Goal: Transaction & Acquisition: Purchase product/service

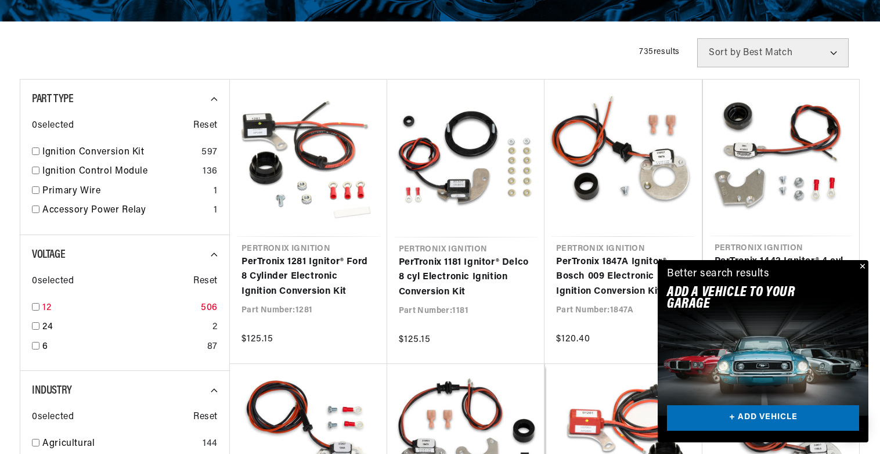
click at [39, 307] on div "12 506" at bounding box center [125, 311] width 186 height 20
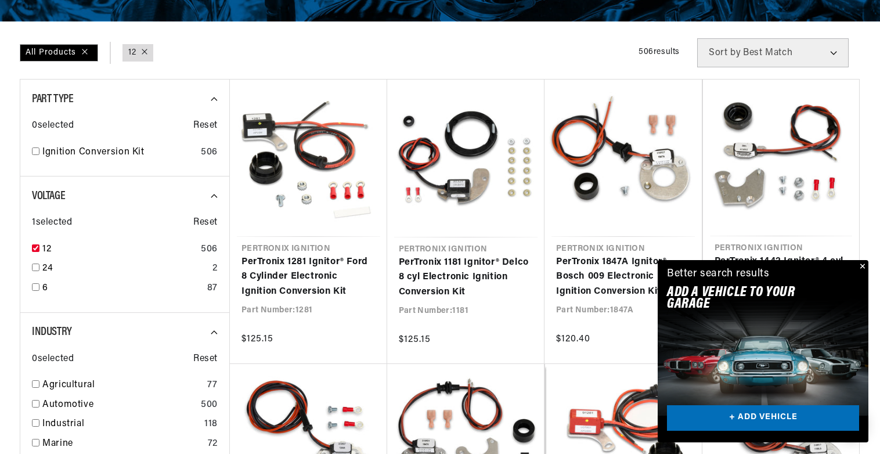
checkbox input "true"
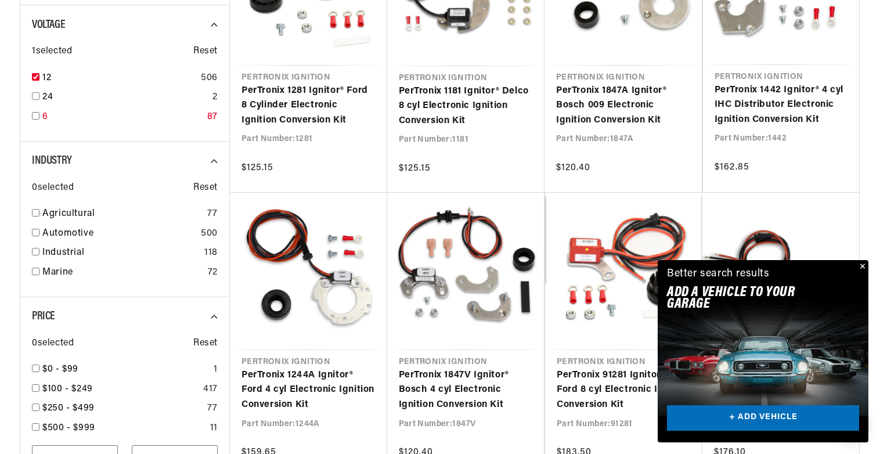
scroll to position [406, 0]
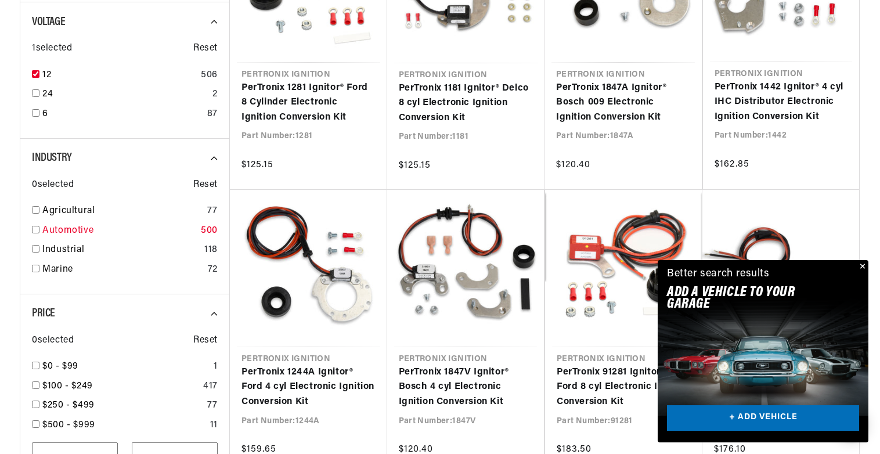
click at [34, 229] on input "checkbox" at bounding box center [36, 230] width 8 height 8
checkbox input "true"
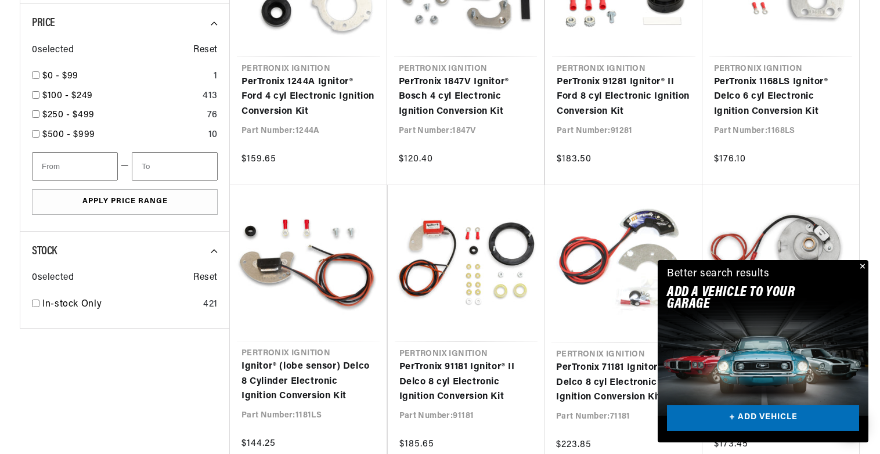
scroll to position [0, 236]
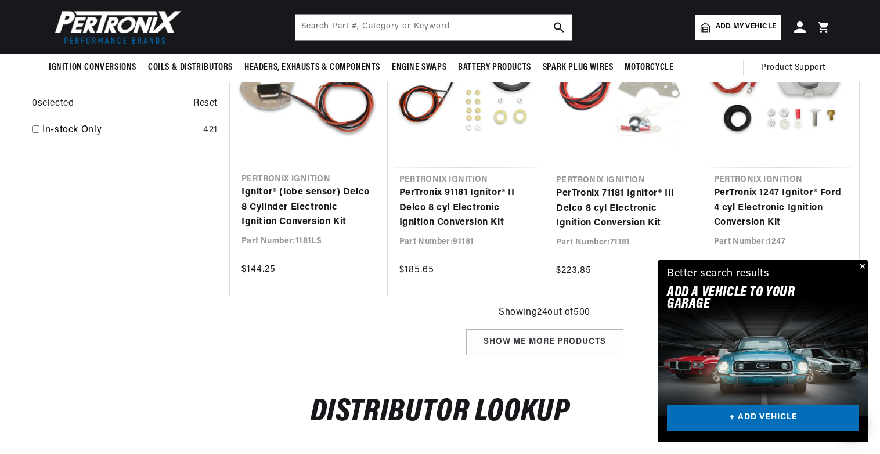
scroll to position [0, 725]
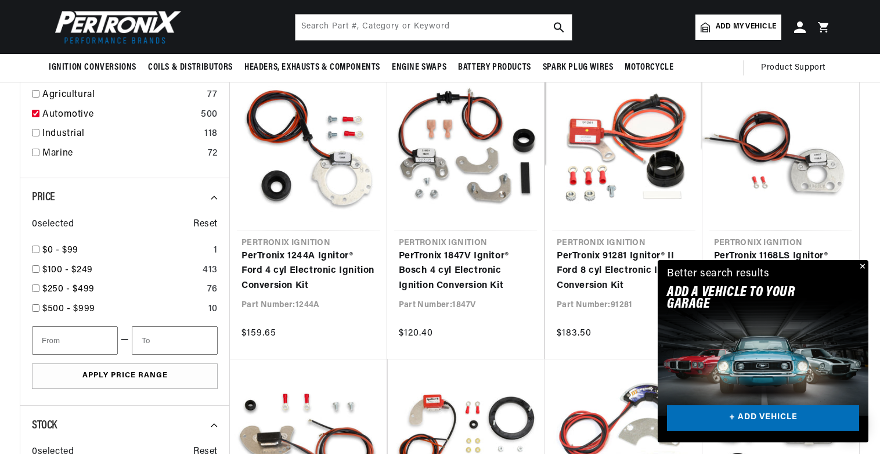
click at [859, 265] on button "Close" at bounding box center [861, 267] width 14 height 14
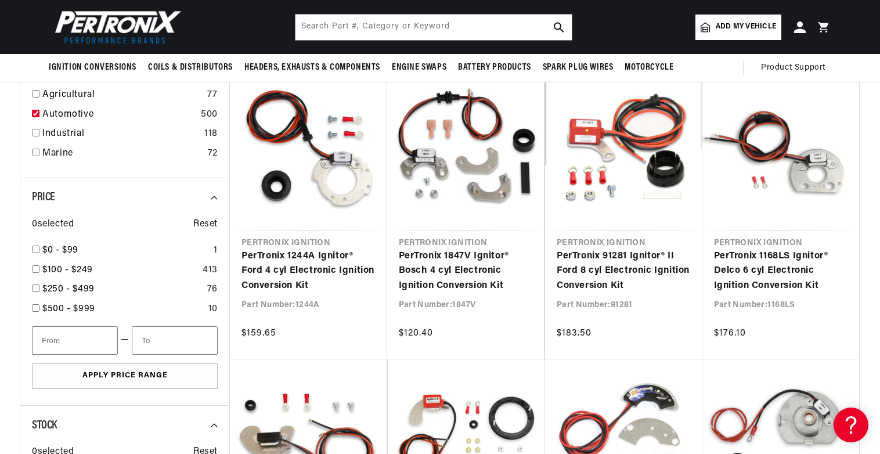
click at [724, 20] on link "Add my vehicle" at bounding box center [738, 28] width 86 height 26
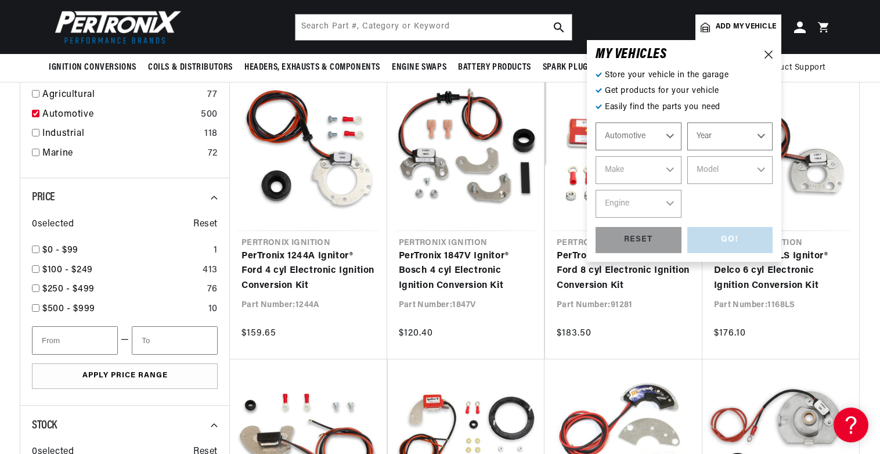
click at [635, 137] on select "Automotive Agricultural Industrial Marine Motorcycle" at bounding box center [638, 136] width 86 height 28
click at [595, 122] on select "Automotive Agricultural Industrial Marine Motorcycle" at bounding box center [638, 136] width 86 height 28
click at [716, 134] on select "Year [DATE] 2021 2020 2019 2018 2017 2016 2015 2014 2013 2012 2011 2010 2009 20…" at bounding box center [730, 136] width 86 height 28
select select "1971"
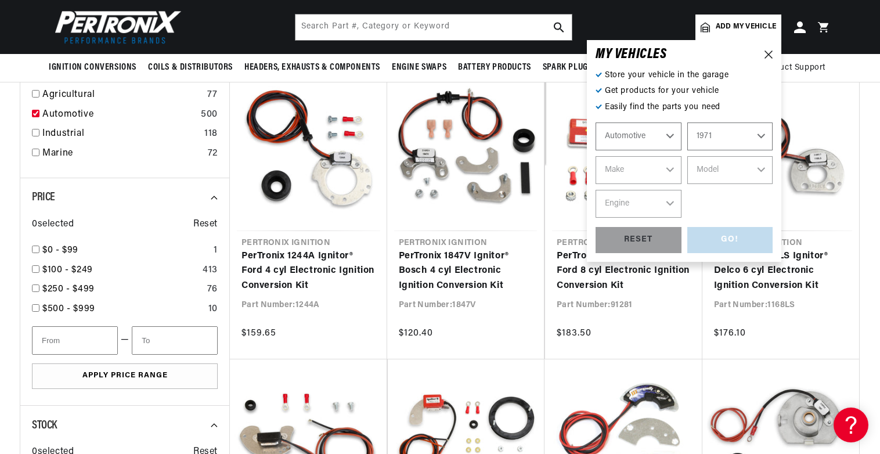
click at [687, 122] on select "Year [DATE] 2021 2020 2019 2018 2017 2016 2015 2014 2013 2012 2011 2010 2009 20…" at bounding box center [730, 136] width 86 height 28
select select "1971"
click at [624, 171] on select "Make Alfa Romeo American Motors Aston [PERSON_NAME] Audi [GEOGRAPHIC_DATA] Avan…" at bounding box center [638, 170] width 86 height 28
select select "Volkswagen"
click at [595, 156] on select "Make Alfa Romeo American Motors Aston [PERSON_NAME] Audi [GEOGRAPHIC_DATA] Avan…" at bounding box center [638, 170] width 86 height 28
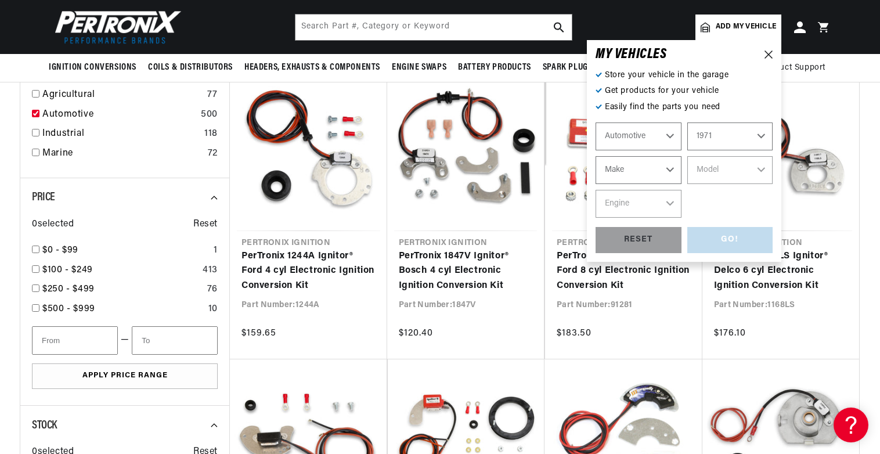
select select "Volkswagen"
click at [727, 178] on select "Model 411 Beetle Fastback Karmann Ghia Squareback Super Beetle" at bounding box center [730, 170] width 86 height 28
select select "Beetle"
click at [687, 156] on select "Model 411 Beetle Fastback Karmann Ghia Squareback Super Beetle" at bounding box center [730, 170] width 86 height 28
select select "Beetle"
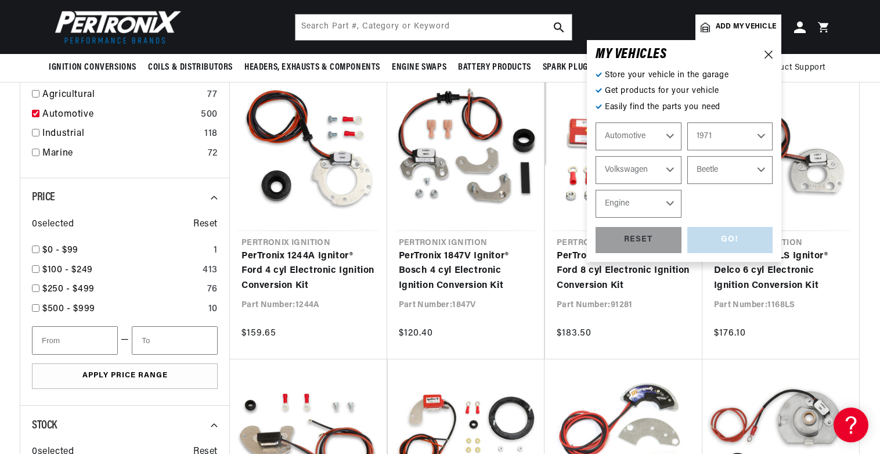
click at [637, 205] on select "Engine 1.5L 1.6L 4" at bounding box center [638, 204] width 86 height 28
select select "1.6L"
click at [595, 190] on select "Engine 1.5L 1.6L 4" at bounding box center [638, 204] width 86 height 28
select select "1.6L"
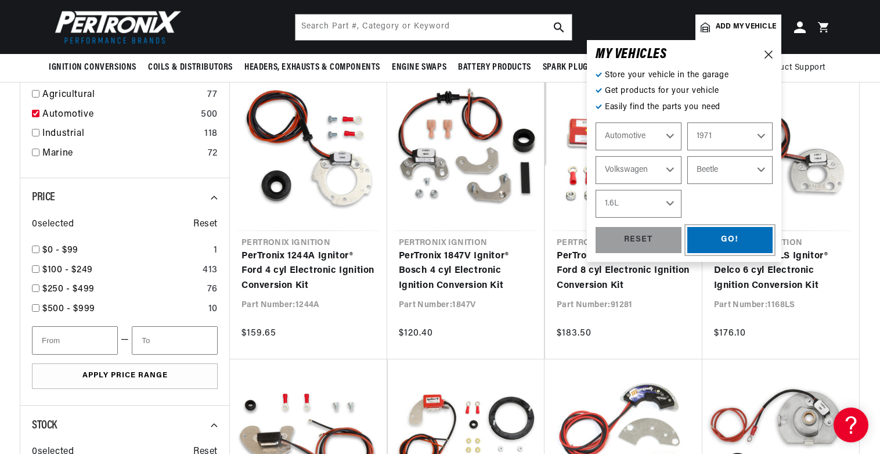
click at [736, 241] on div "GO!" at bounding box center [730, 240] width 86 height 26
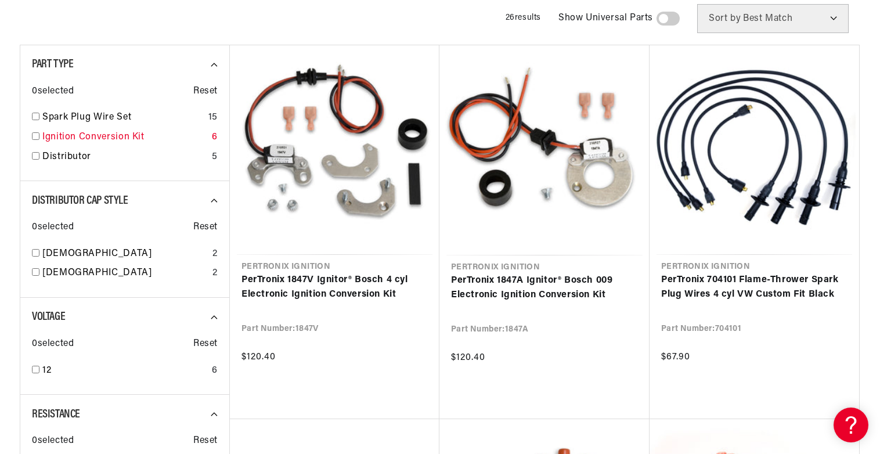
scroll to position [0, 6]
click at [84, 132] on link "Ignition Conversion Kit" at bounding box center [124, 137] width 165 height 15
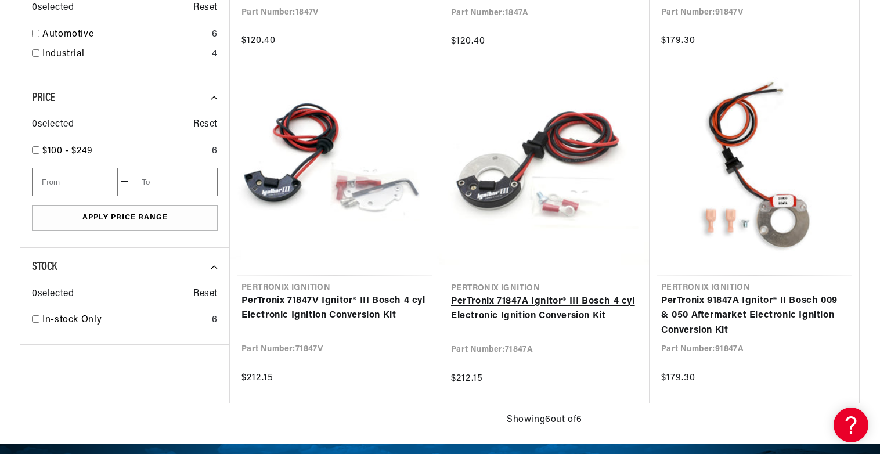
scroll to position [522, 0]
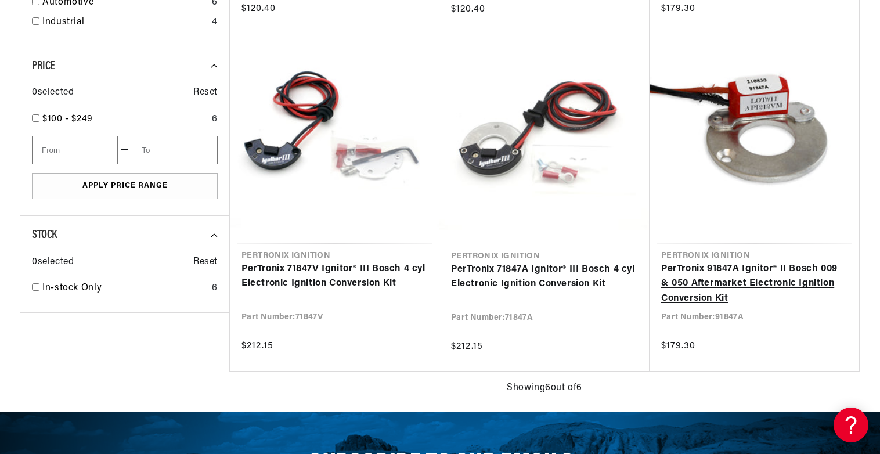
click at [741, 283] on link "PerTronix 91847A Ignitor® II Bosch 009 & 050 Aftermarket Electronic Ignition Co…" at bounding box center [754, 284] width 186 height 45
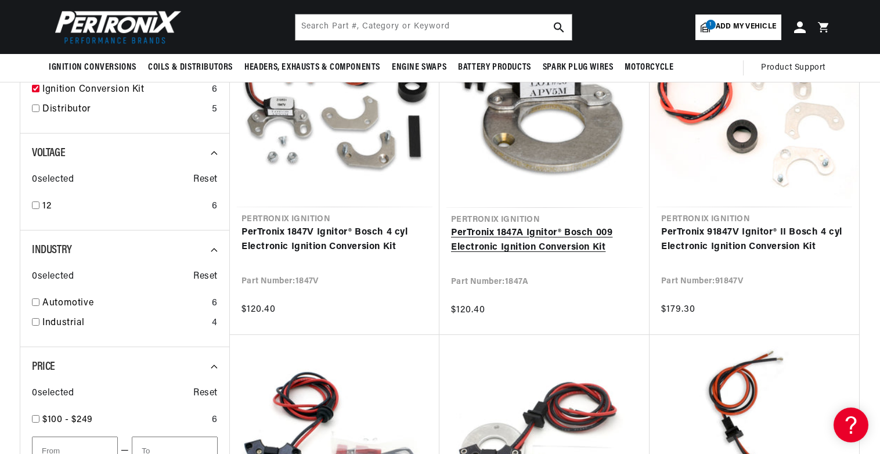
scroll to position [116, 0]
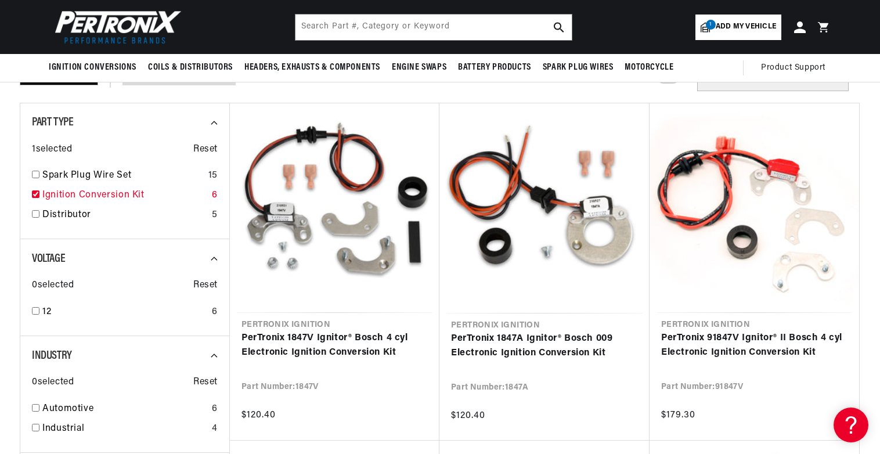
click at [35, 197] on input "checkbox" at bounding box center [36, 194] width 8 height 8
checkbox input "false"
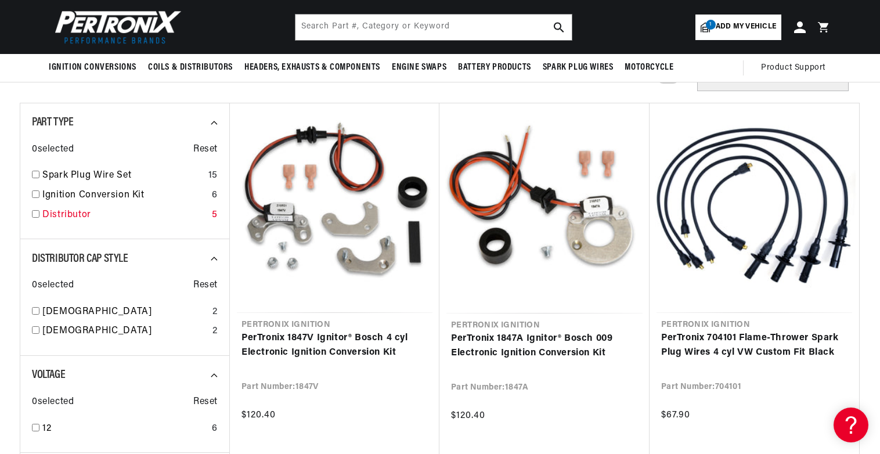
click at [38, 215] on input "checkbox" at bounding box center [36, 214] width 8 height 8
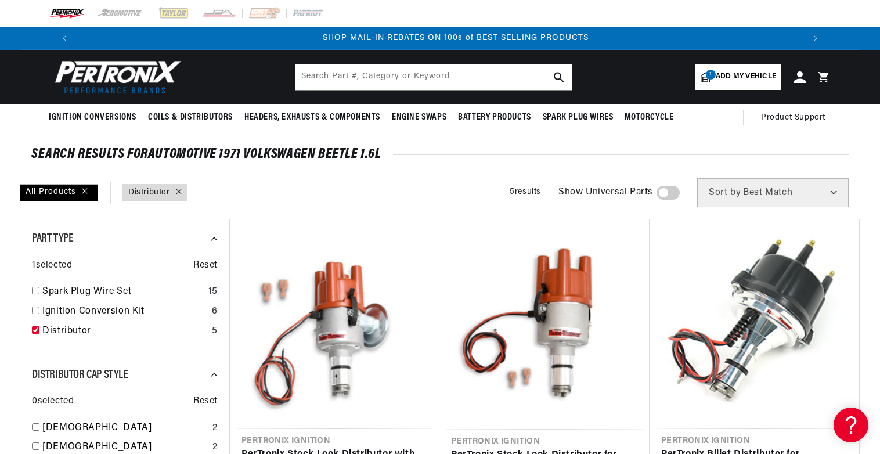
scroll to position [0, 725]
checkbox input "false"
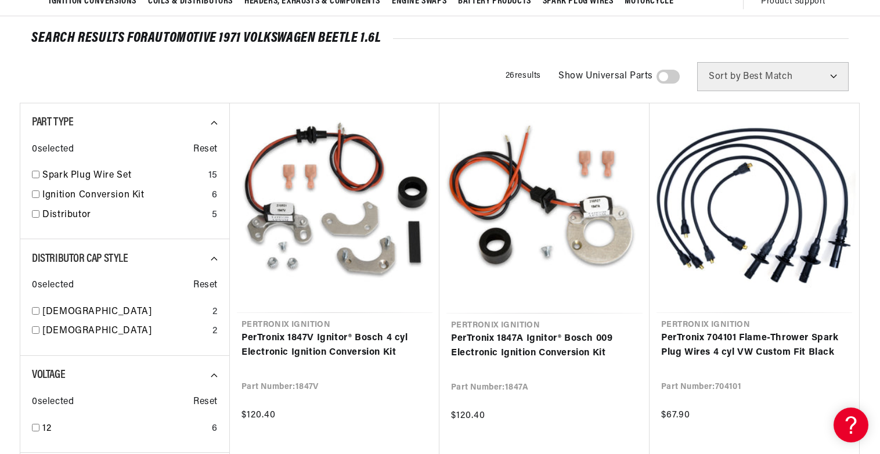
scroll to position [0, 1450]
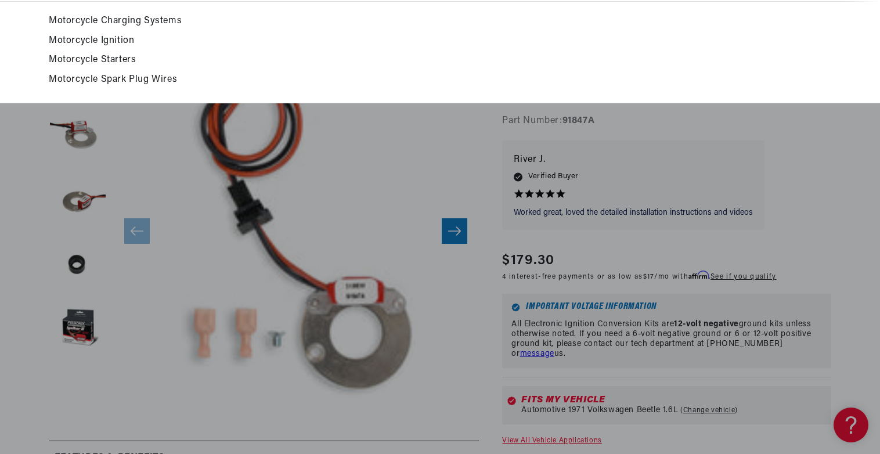
scroll to position [348, 0]
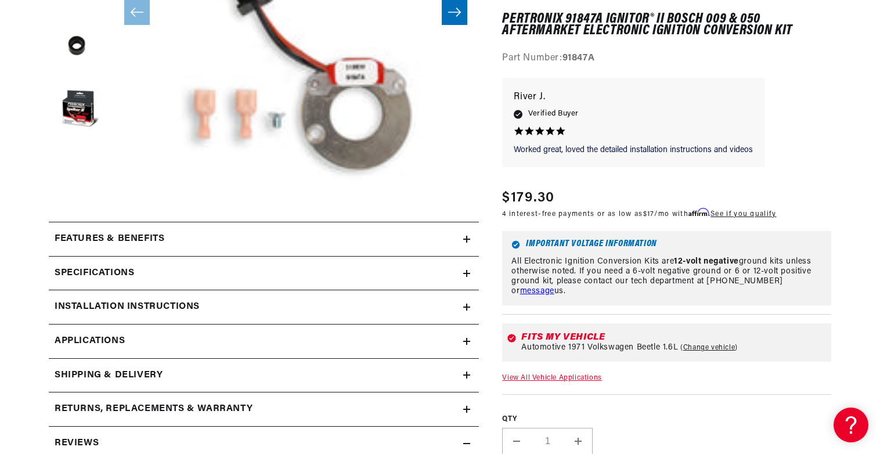
click at [101, 270] on h2 "Specifications" at bounding box center [95, 273] width 80 height 15
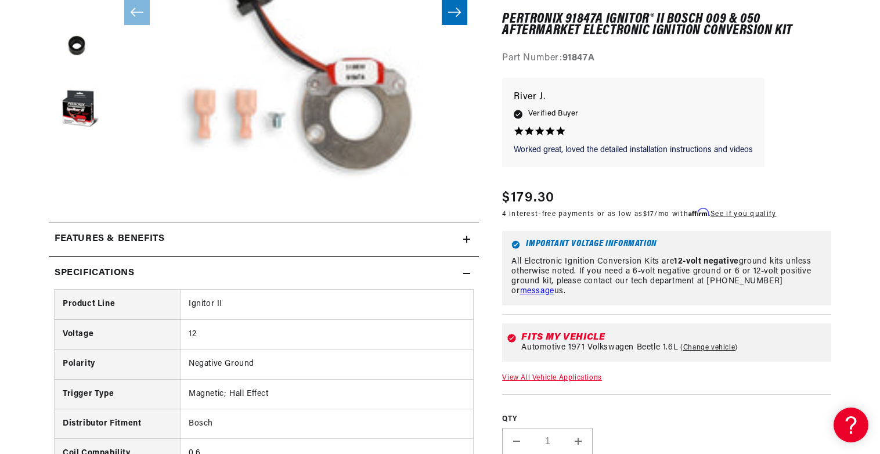
click at [110, 241] on h2 "Features & Benefits" at bounding box center [110, 239] width 110 height 15
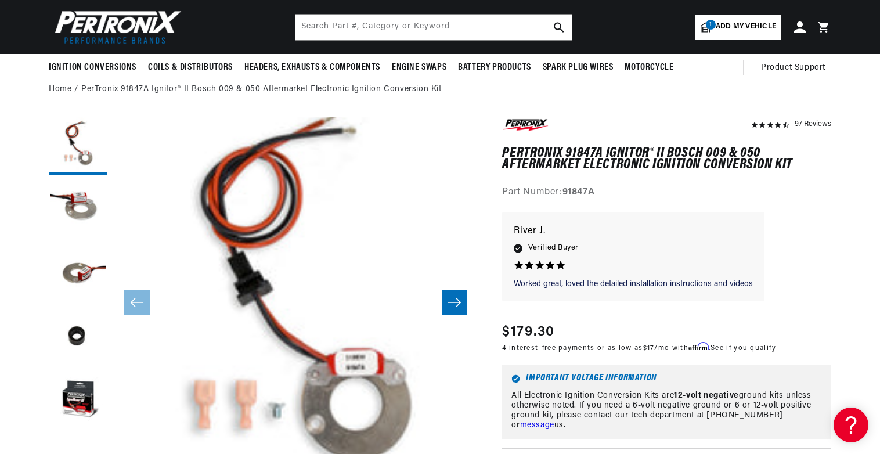
scroll to position [0, 0]
drag, startPoint x: 512, startPoint y: 149, endPoint x: 664, endPoint y: 150, distance: 151.5
click at [664, 150] on h1 "PerTronix 91847A Ignitor® II Bosch 009 & 050 Aftermarket Electronic Ignition Co…" at bounding box center [666, 159] width 329 height 24
copy h1 "PerTronix 91847A Ignitor® II"
